Goal: Use online tool/utility: Utilize a website feature to perform a specific function

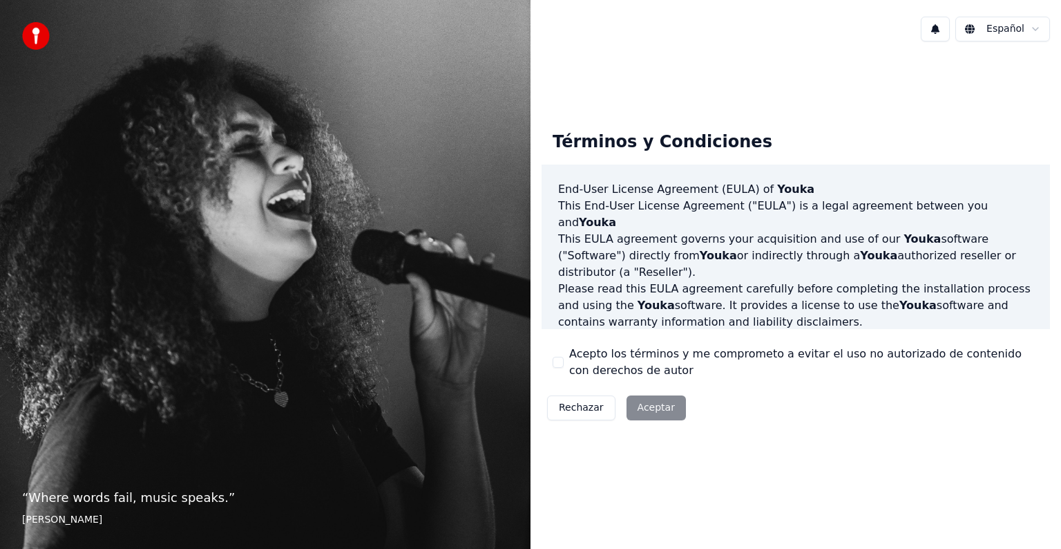
click at [553, 362] on button "Acepto los términos y me comprometo a evitar el uso no autorizado de contenido …" at bounding box center [558, 362] width 11 height 11
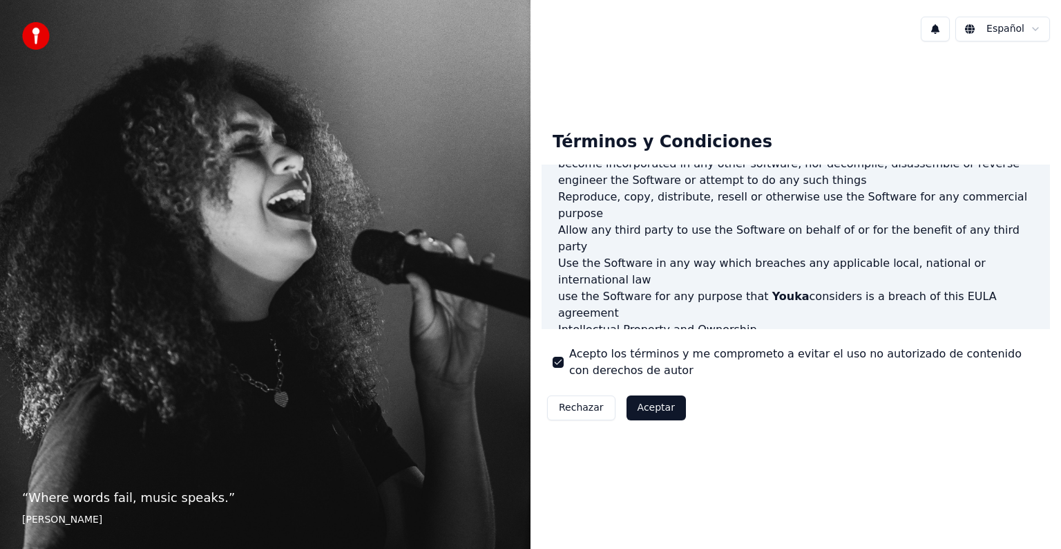
scroll to position [580, 0]
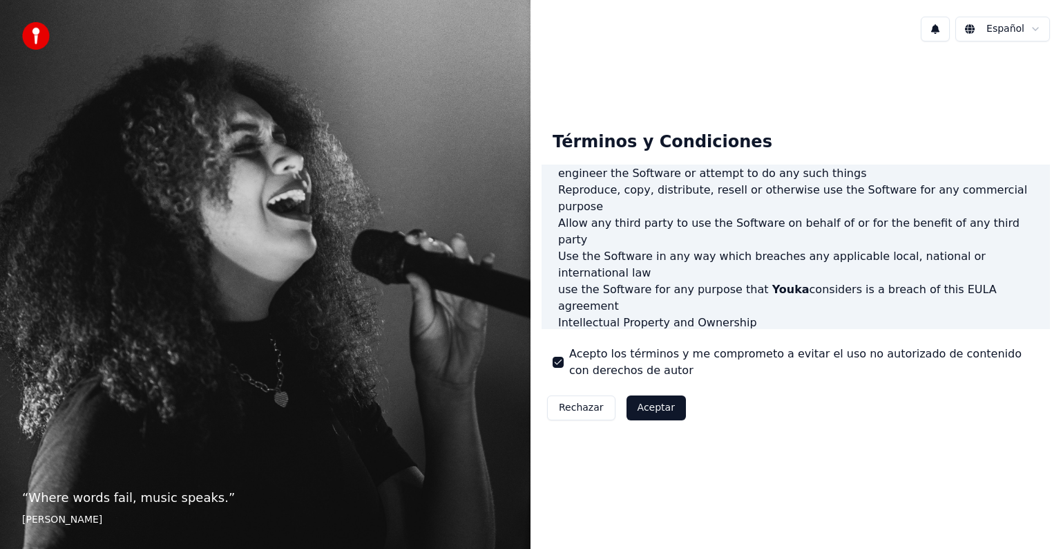
click at [649, 390] on div "Rechazar Aceptar" at bounding box center [617, 408] width 150 height 36
click at [663, 410] on button "Aceptar" at bounding box center [656, 407] width 59 height 25
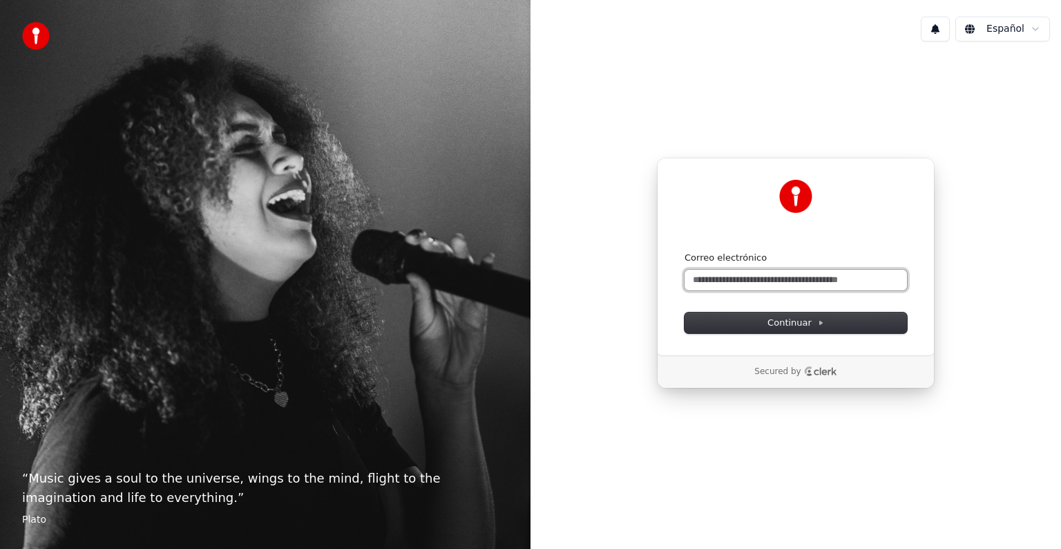
click at [764, 287] on input "Correo electrónico" at bounding box center [796, 279] width 222 height 21
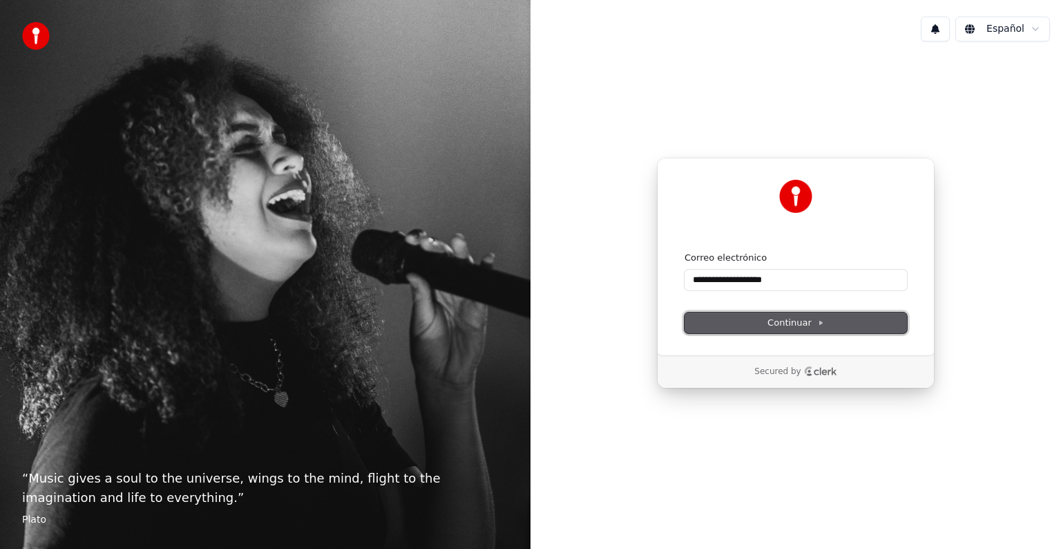
click at [796, 316] on span "Continuar" at bounding box center [796, 322] width 57 height 12
type input "**********"
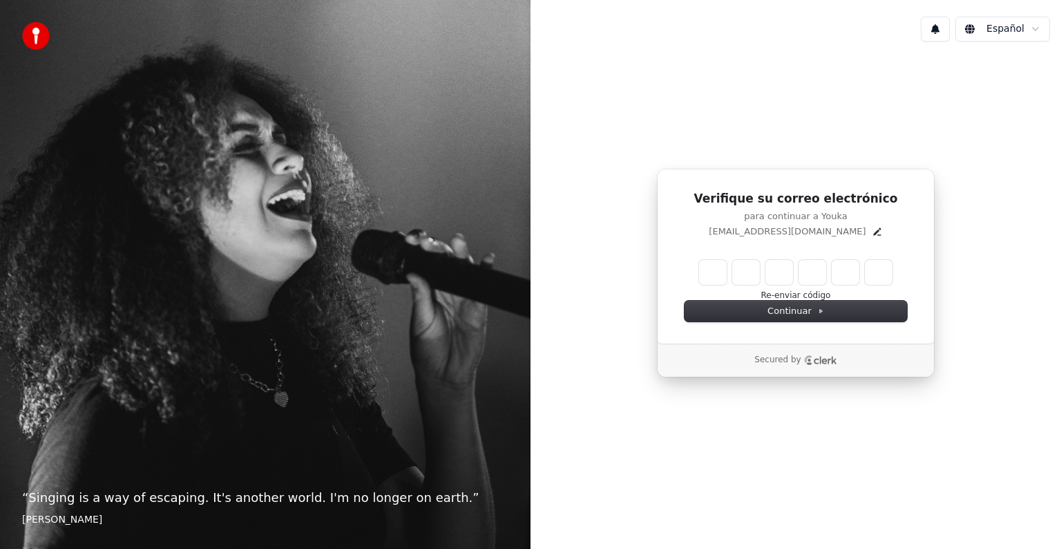
click at [716, 278] on input "Enter verification code" at bounding box center [795, 272] width 193 height 25
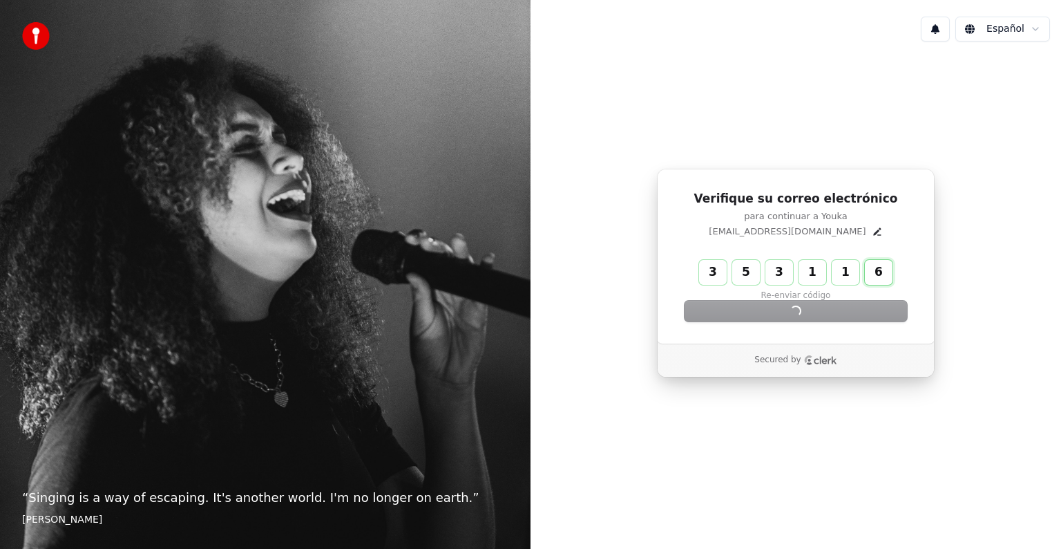
type input "******"
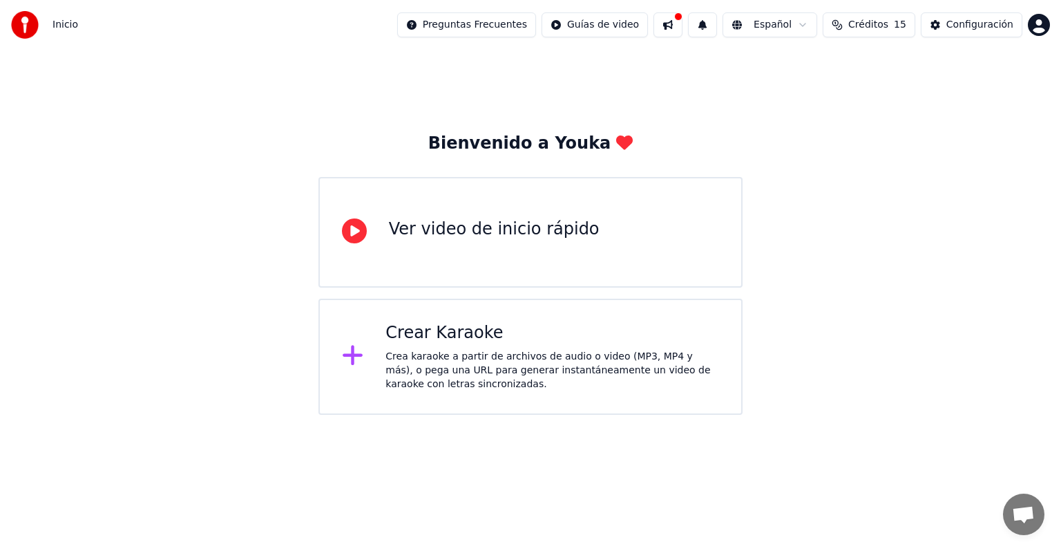
click at [529, 350] on div "Crea karaoke a partir de archivos de audio o video (MP3, MP4 y más), o pega una…" at bounding box center [553, 370] width 334 height 41
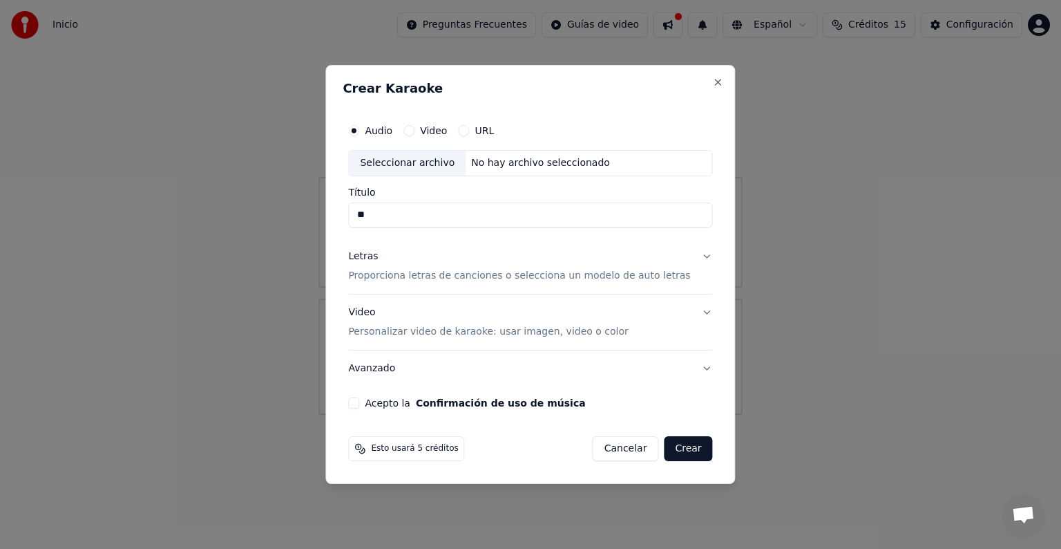
type input "*"
click at [502, 200] on div "Título" at bounding box center [530, 207] width 364 height 40
click at [507, 214] on input "Título" at bounding box center [530, 214] width 364 height 25
click at [488, 164] on div "No hay archivo seleccionado" at bounding box center [541, 163] width 150 height 14
click at [522, 172] on div "Seleccionar archivo No hay archivo seleccionado" at bounding box center [530, 163] width 364 height 26
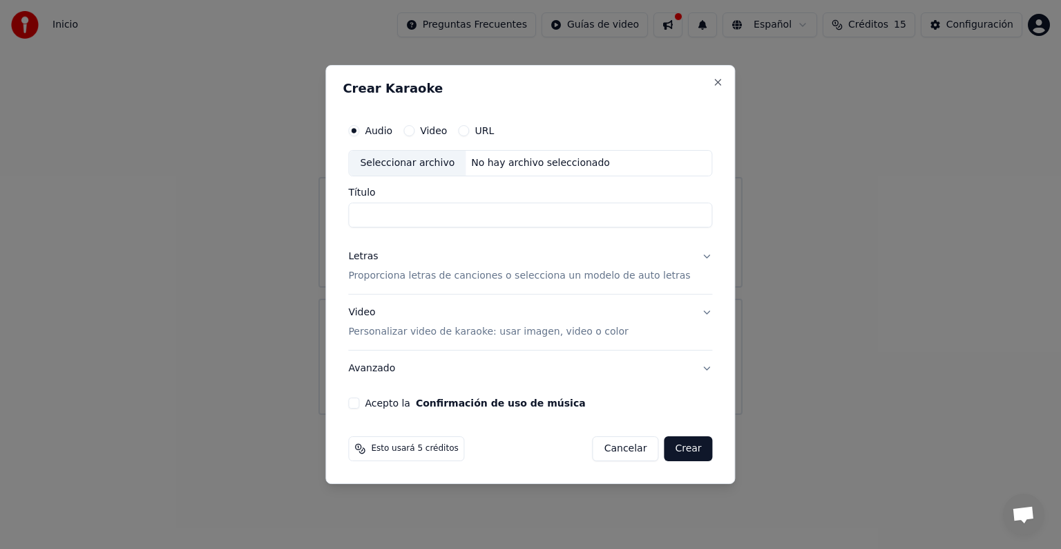
click at [403, 212] on input "Título" at bounding box center [530, 214] width 364 height 25
click at [381, 217] on input "**********" at bounding box center [530, 214] width 364 height 25
type input "**********"
click at [687, 258] on button "Letras Proporciona letras de canciones o selecciona un modelo de auto letras" at bounding box center [530, 265] width 364 height 55
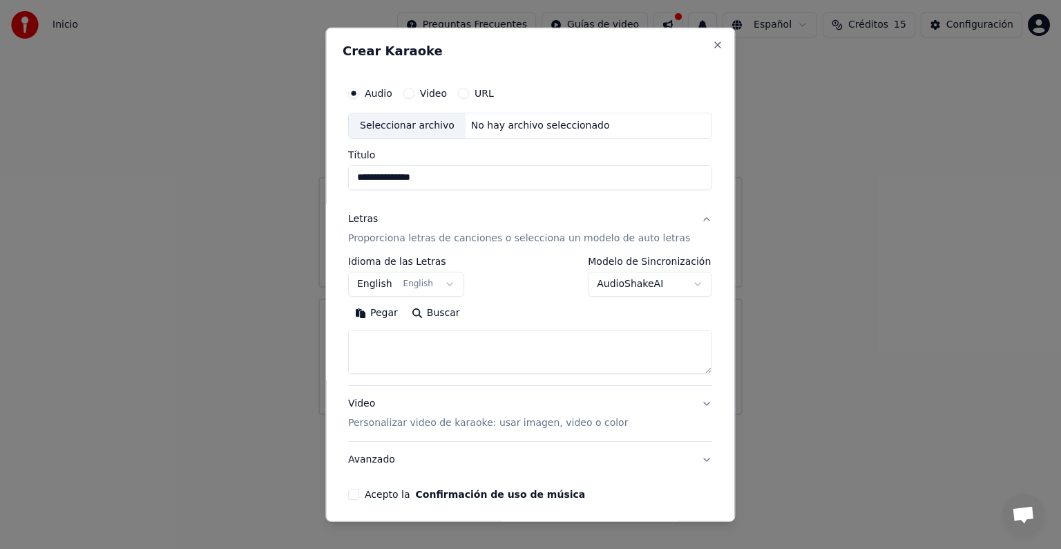
click at [683, 217] on button "Letras Proporciona letras de canciones o selecciona un modelo de auto letras" at bounding box center [530, 228] width 364 height 55
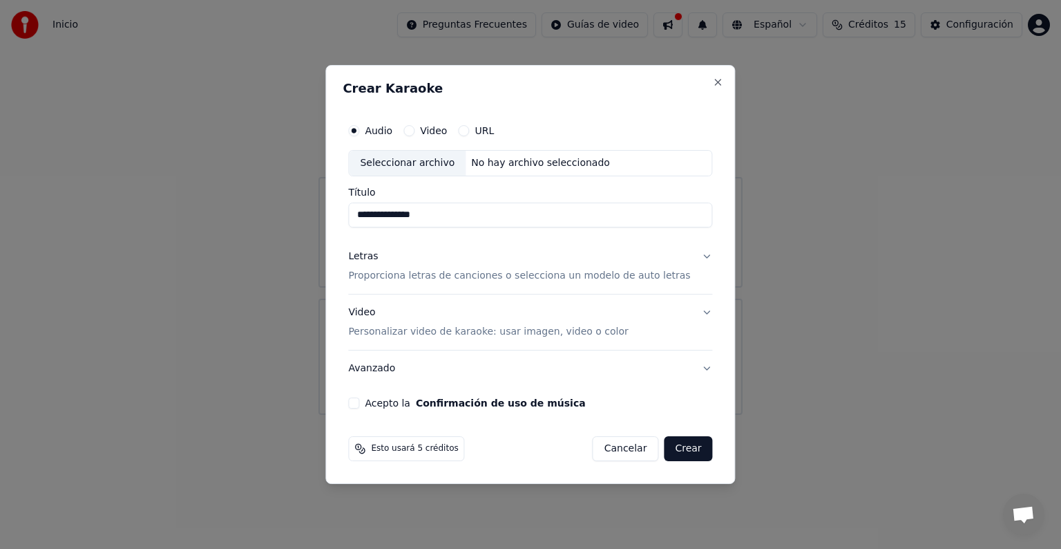
click at [683, 314] on button "Video Personalizar video de karaoke: usar imagen, video o color" at bounding box center [530, 321] width 364 height 55
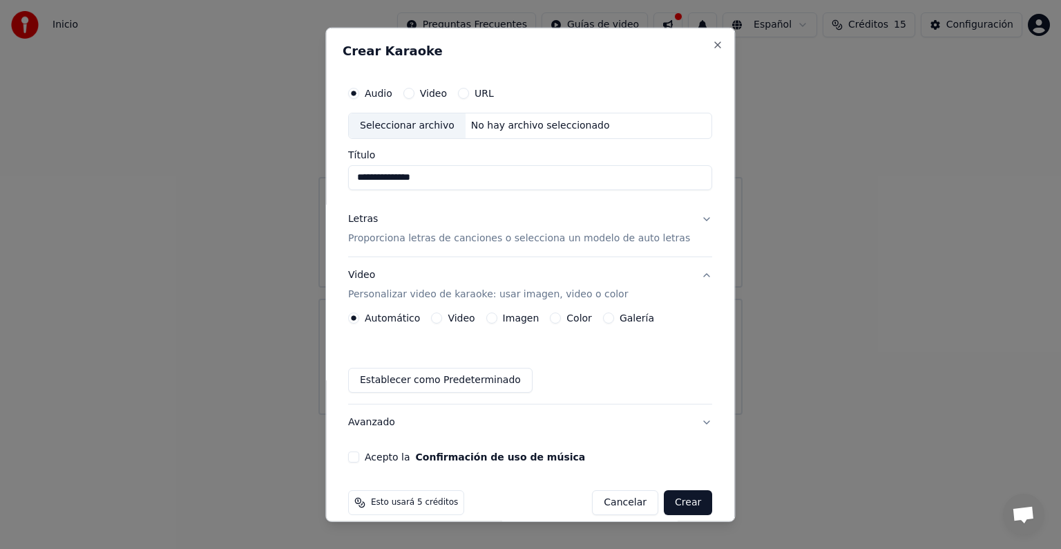
scroll to position [15, 0]
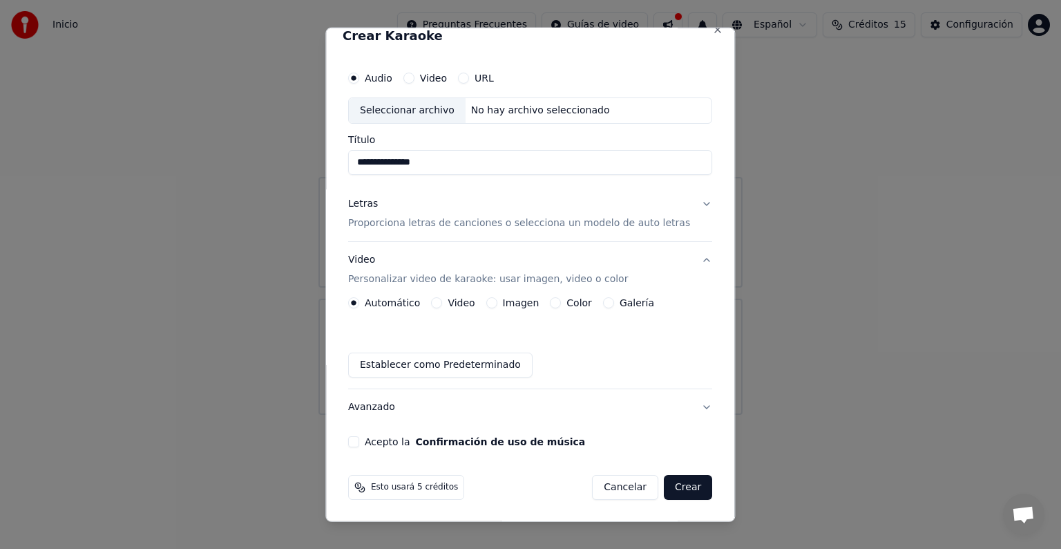
click at [670, 491] on button "Crear" at bounding box center [688, 487] width 48 height 25
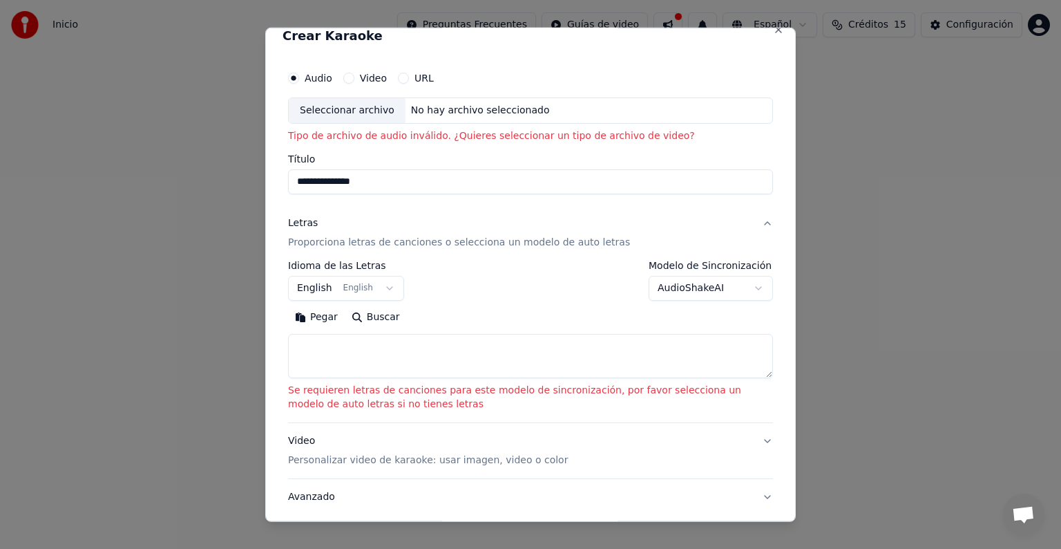
click at [453, 111] on div "No hay archivo seleccionado" at bounding box center [481, 111] width 150 height 14
click at [402, 77] on button "URL" at bounding box center [403, 78] width 11 height 11
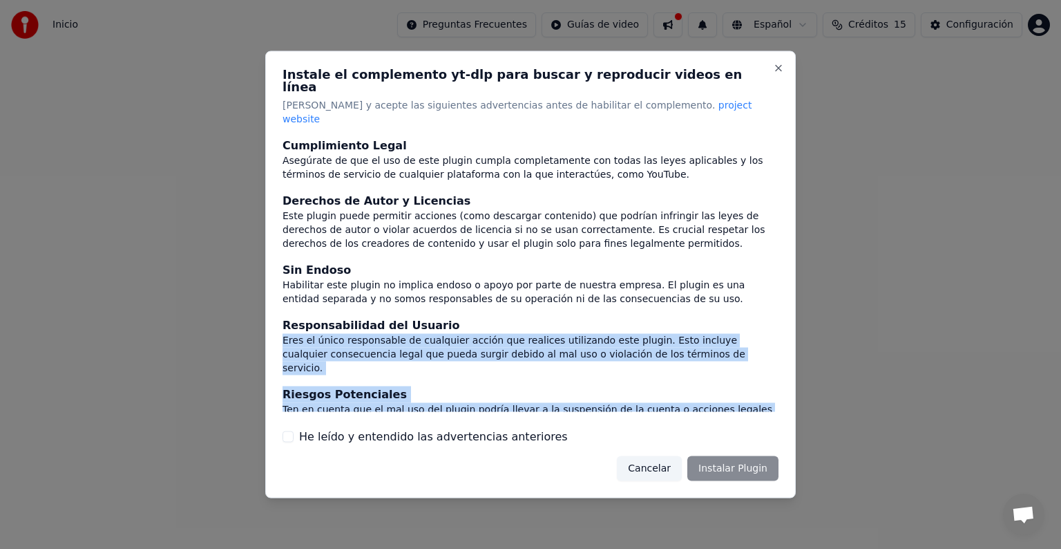
scroll to position [60, 0]
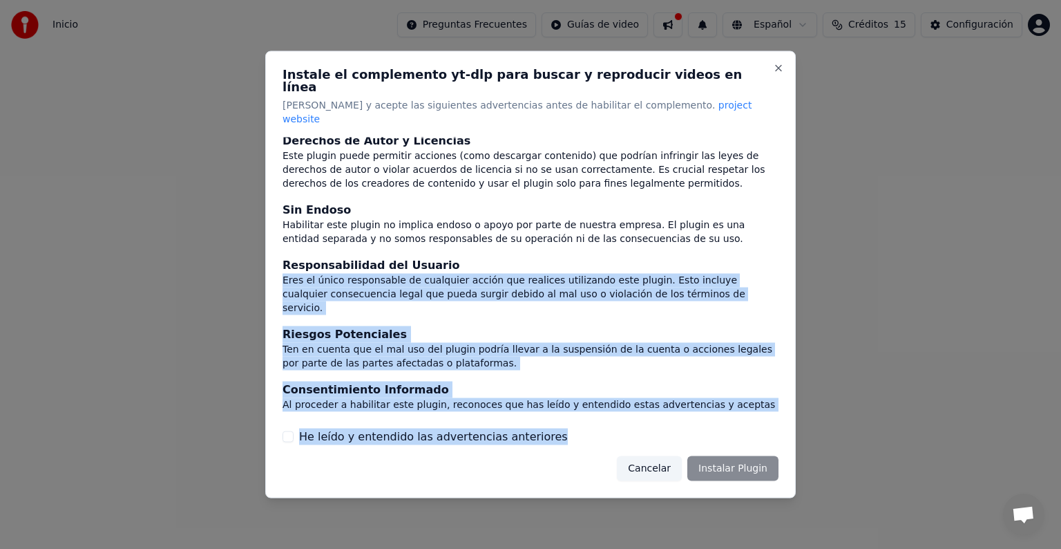
drag, startPoint x: 775, startPoint y: 330, endPoint x: 785, endPoint y: 421, distance: 91.8
click at [785, 421] on div "Instale el complemento yt-dlp para buscar y reproducir videos en línea Lea y ac…" at bounding box center [530, 274] width 531 height 447
click at [747, 342] on div "Ten en cuenta que el mal uso del plugin podría llevar a la suspensión de la cue…" at bounding box center [531, 356] width 496 height 28
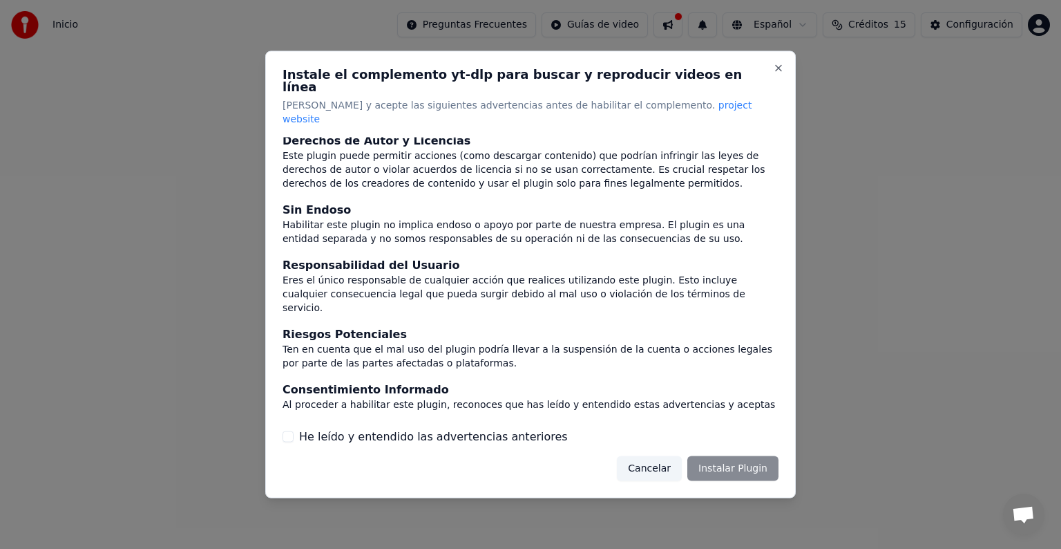
click at [287, 430] on button "He leído y entendido las advertencias anteriores" at bounding box center [288, 435] width 11 height 11
click at [775, 74] on button "Close" at bounding box center [778, 68] width 11 height 11
click at [657, 464] on button "Cancelar" at bounding box center [649, 467] width 65 height 25
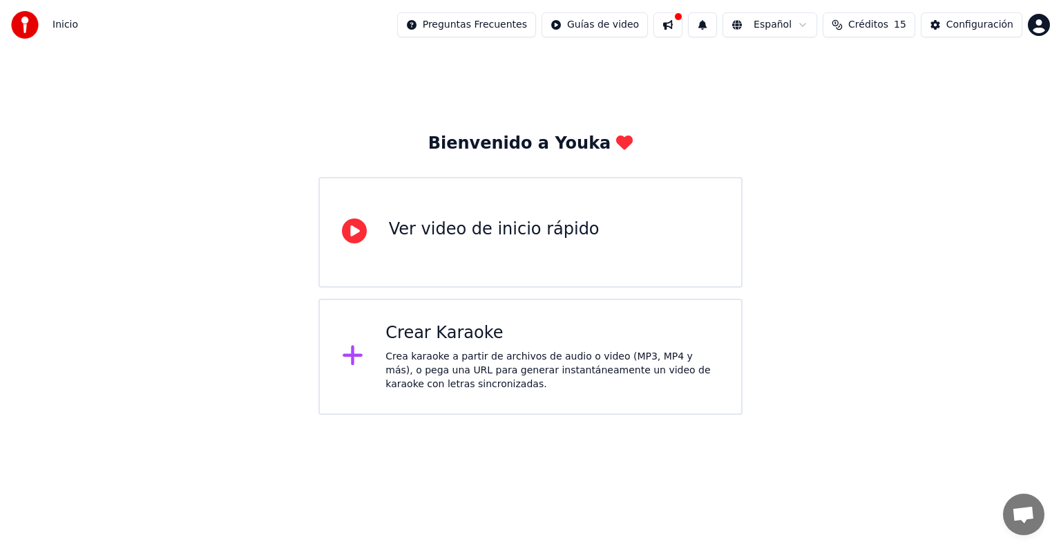
click at [556, 204] on div "Ver video de inicio rápido" at bounding box center [531, 232] width 424 height 111
